Goal: Book appointment/travel/reservation

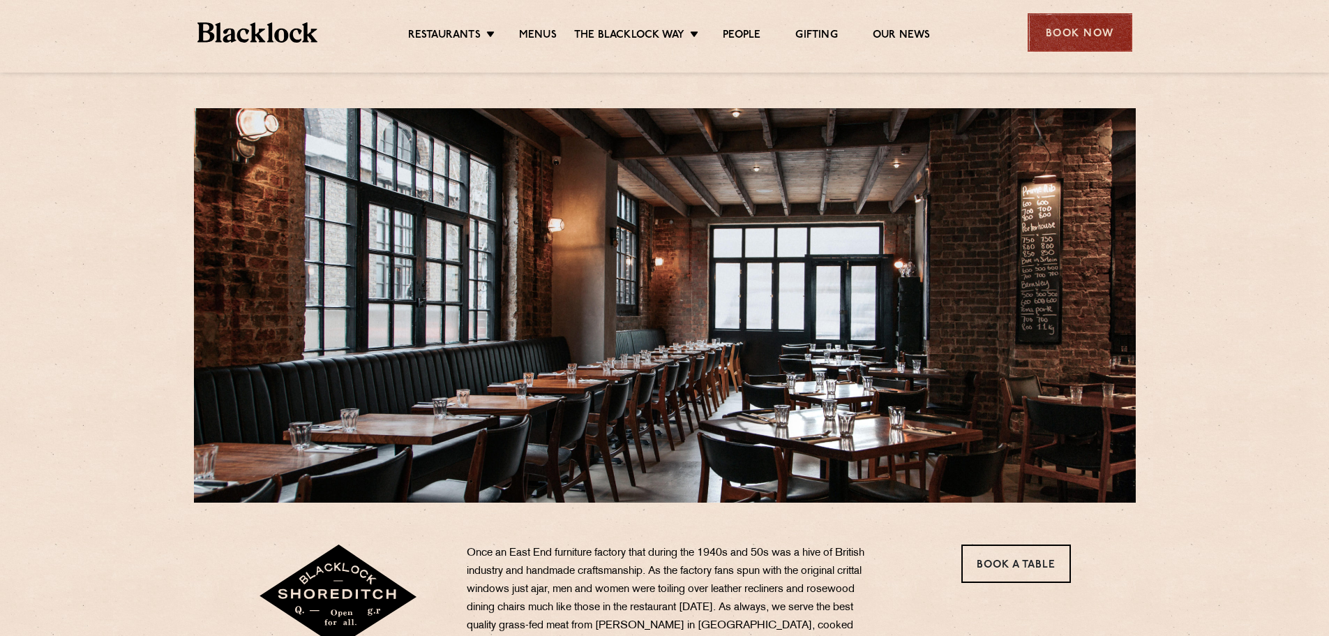
click at [1067, 17] on div "Book Now" at bounding box center [1080, 32] width 105 height 38
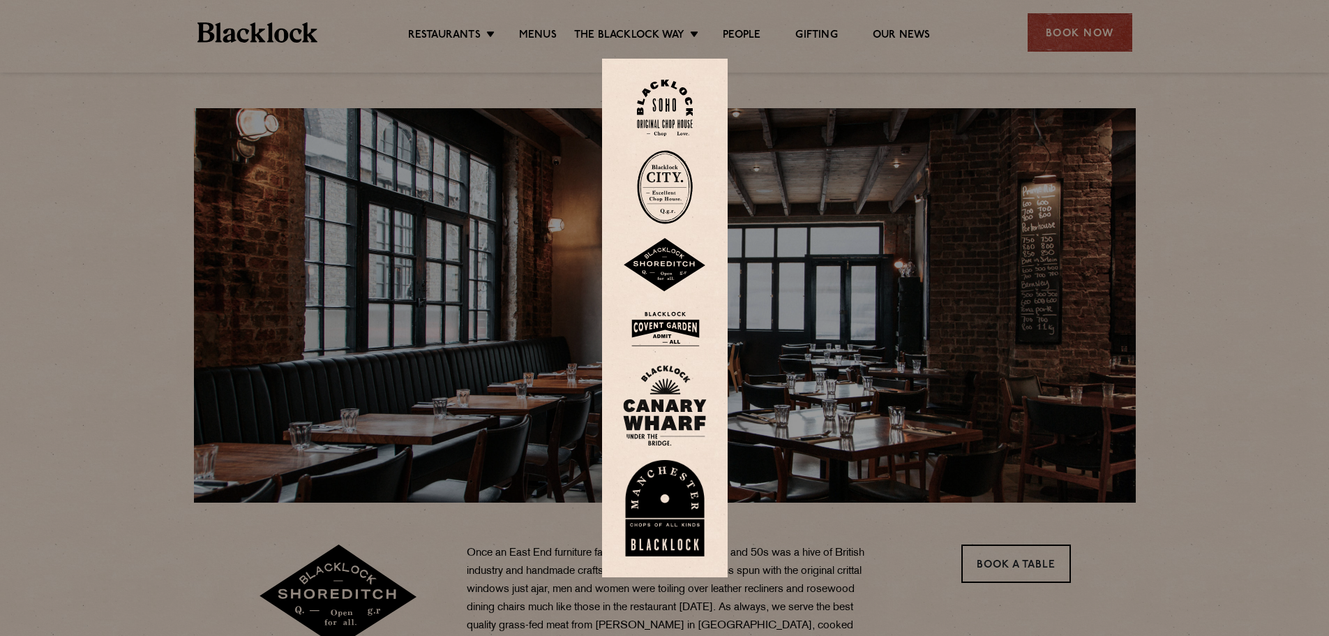
click at [669, 258] on img at bounding box center [665, 265] width 84 height 54
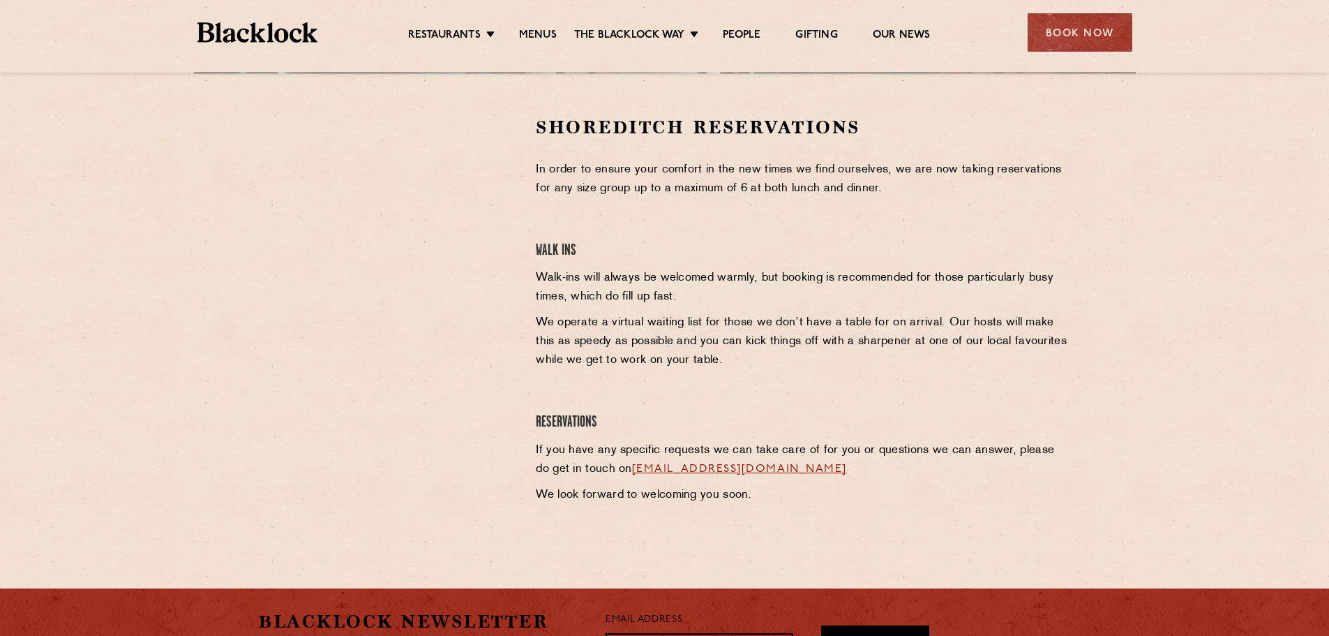
scroll to position [438, 0]
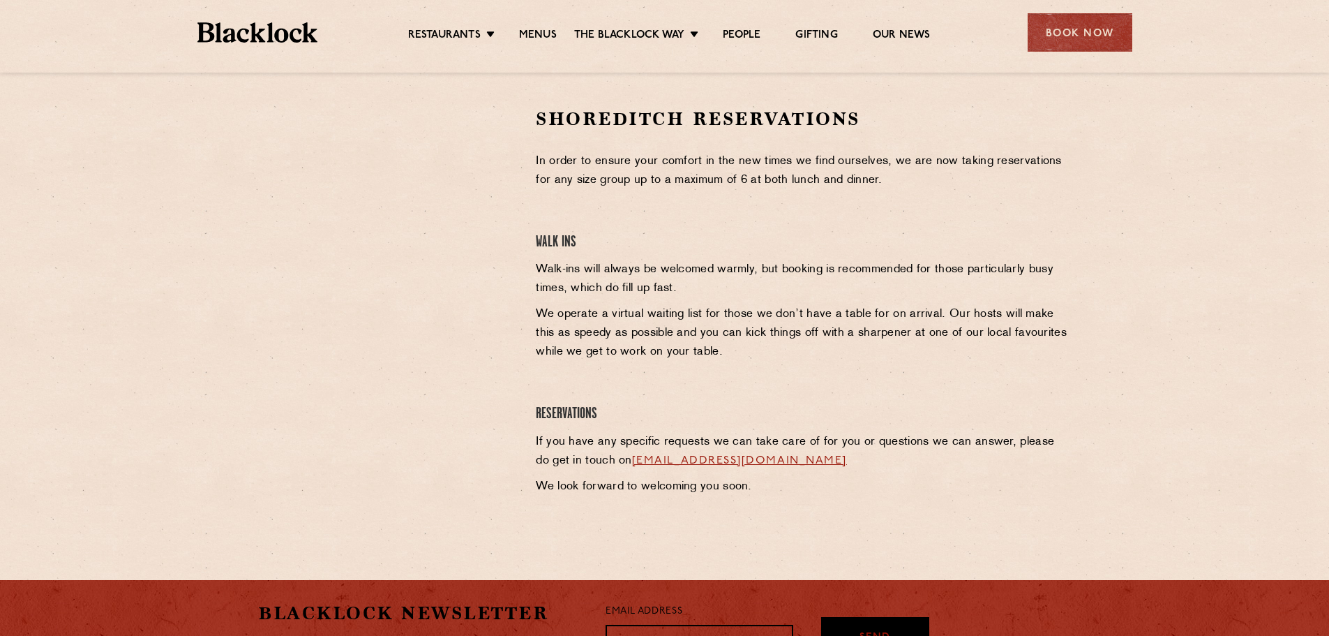
click at [703, 463] on link "[EMAIL_ADDRESS][DOMAIN_NAME]" at bounding box center [739, 460] width 215 height 11
click at [262, 128] on div at bounding box center [386, 212] width 257 height 210
